Goal: Task Accomplishment & Management: Complete application form

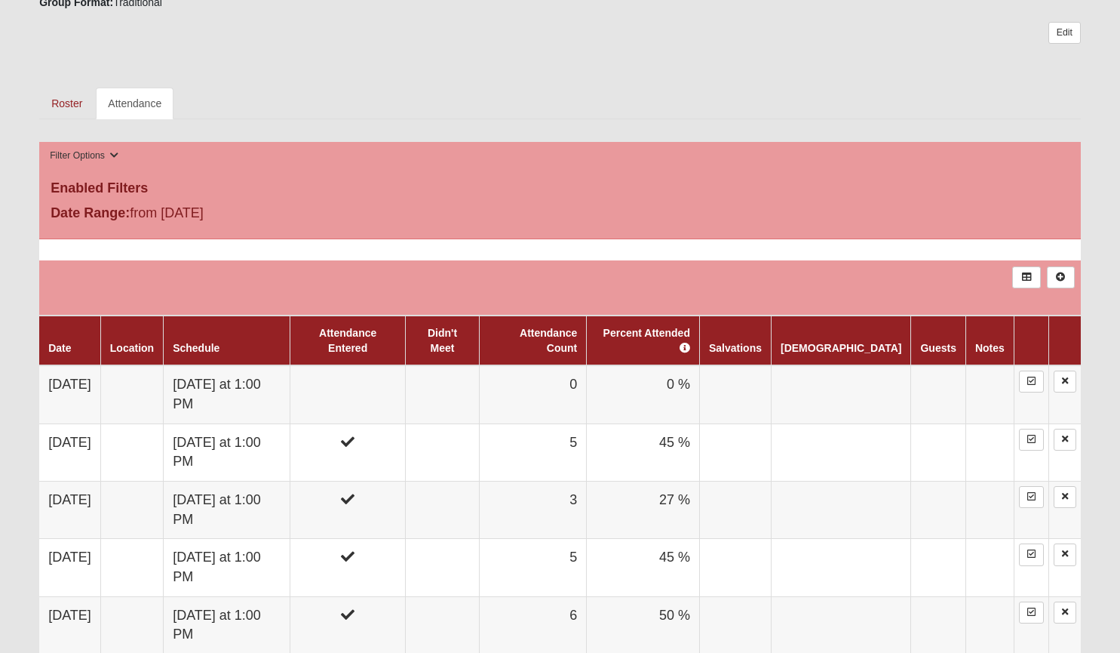
scroll to position [638, 0]
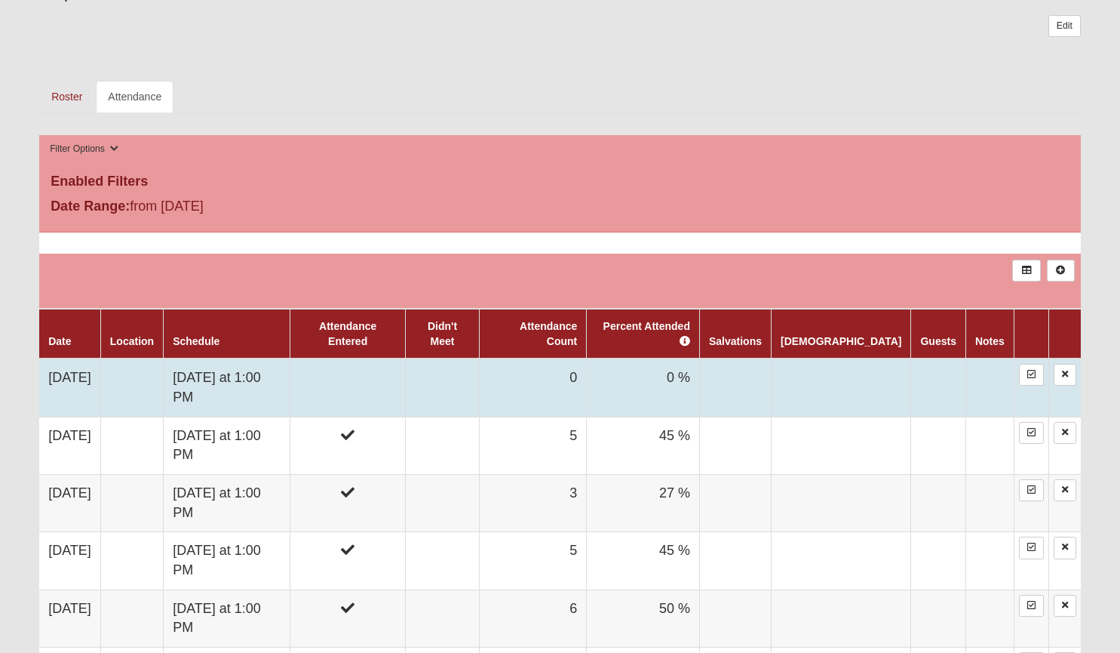
click at [405, 364] on td at bounding box center [347, 387] width 115 height 58
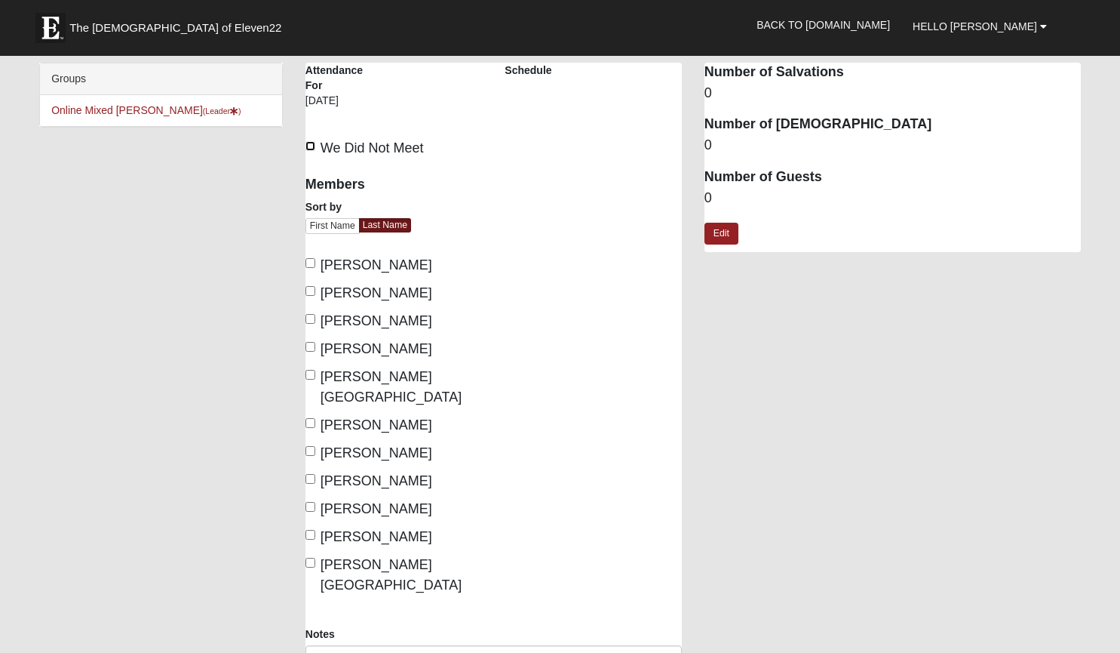
click at [313, 146] on input "We Did Not Meet" at bounding box center [311, 146] width 10 height 10
checkbox input "true"
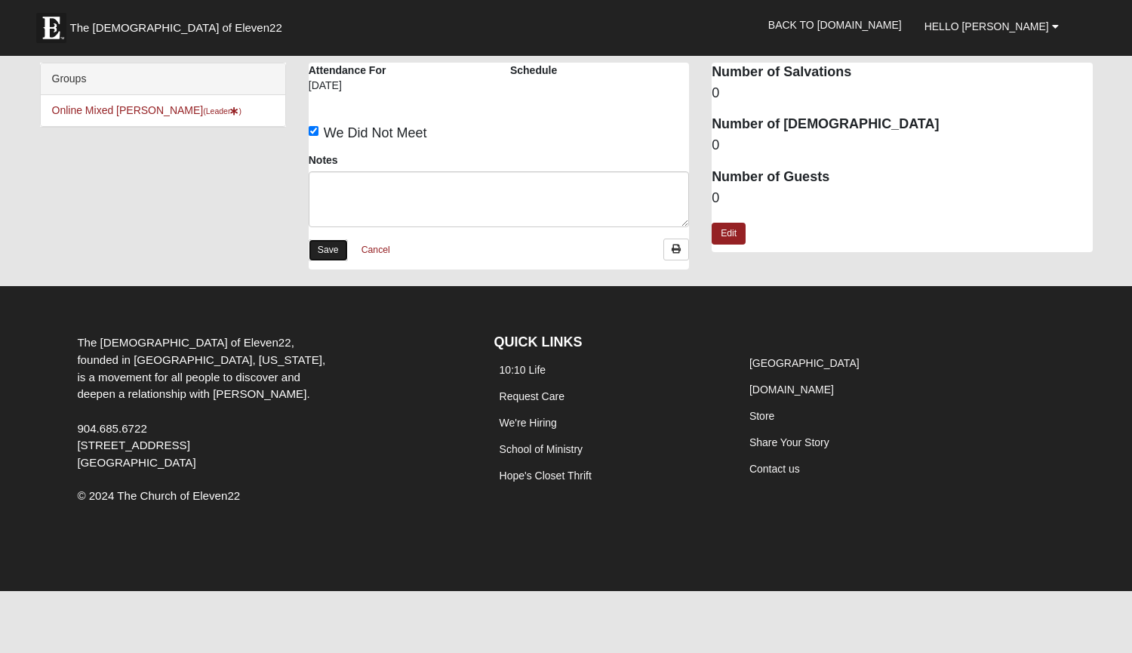
click at [327, 249] on link "Save" at bounding box center [328, 250] width 39 height 22
